Goal: Task Accomplishment & Management: Complete application form

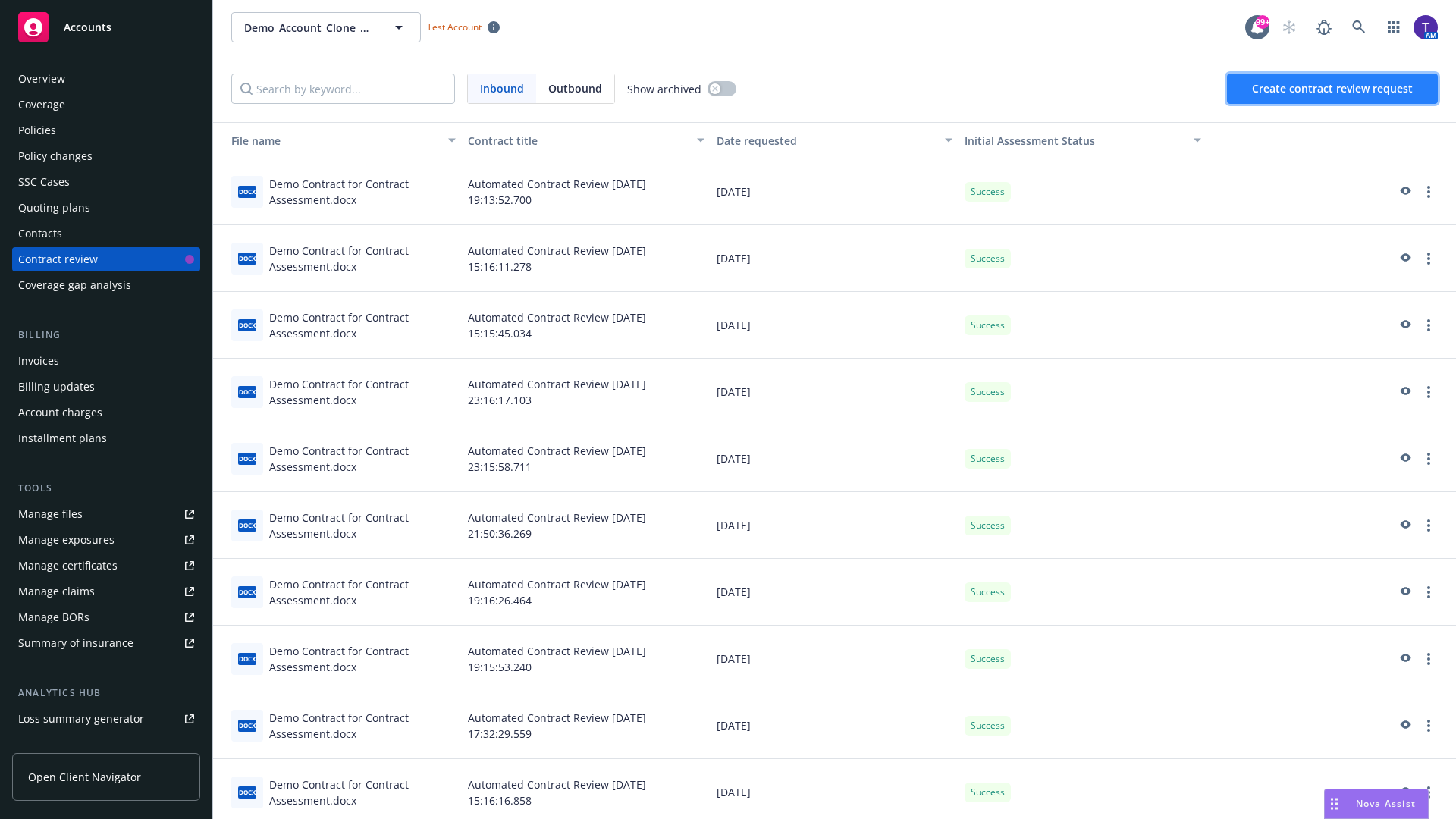
click at [1333, 89] on span "Create contract review request" at bounding box center [1332, 88] width 160 height 15
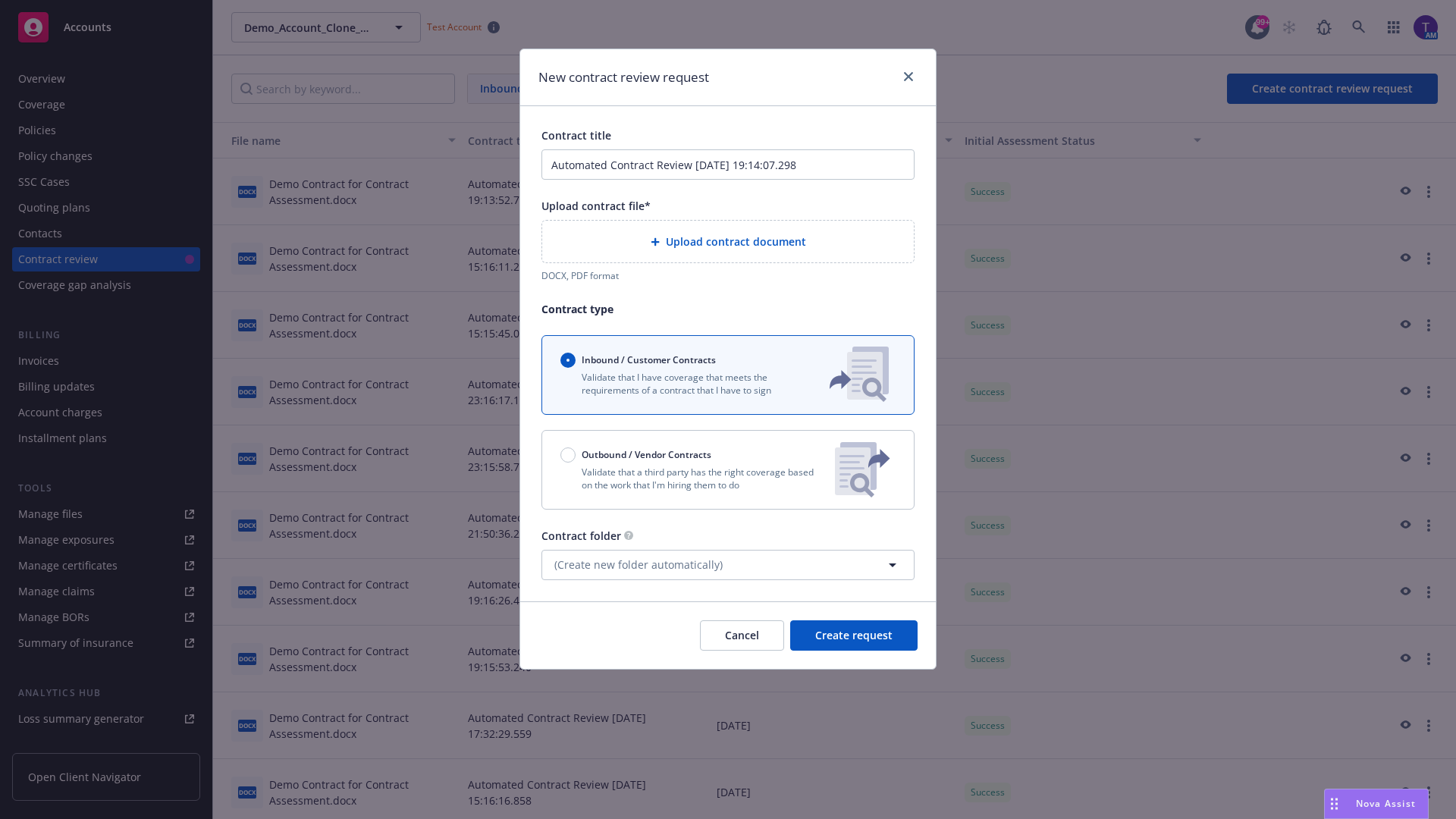
type input "Automated Contract Review 08-18-2025 19:14:07.298"
click at [728, 469] on p "Validate that a third party has the right coverage based on the work that I'm h…" at bounding box center [691, 478] width 262 height 26
radio input "false"
radio input "true"
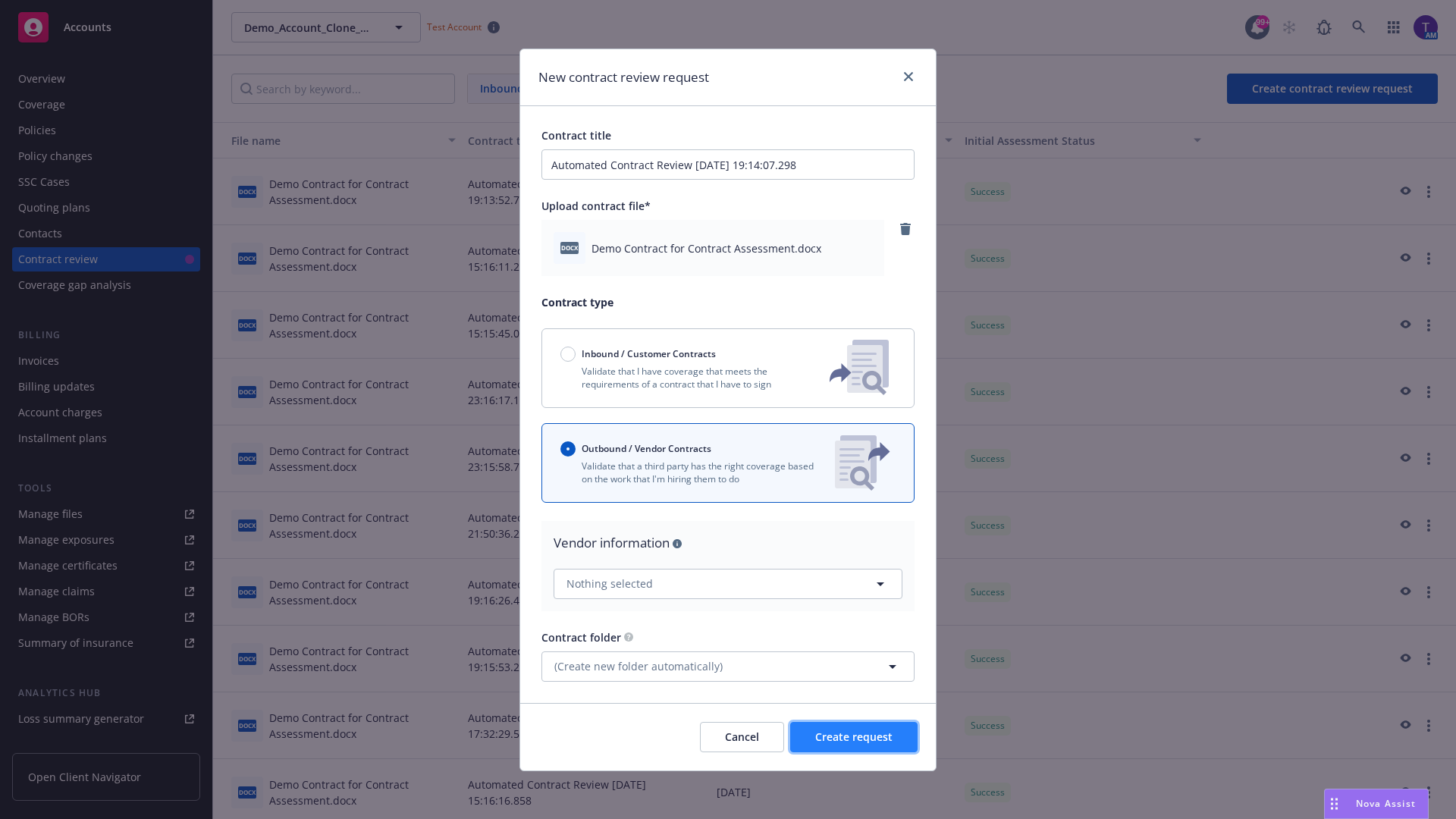
click at [854, 737] on span "Create request" at bounding box center [854, 737] width 77 height 15
